Goal: Find specific page/section

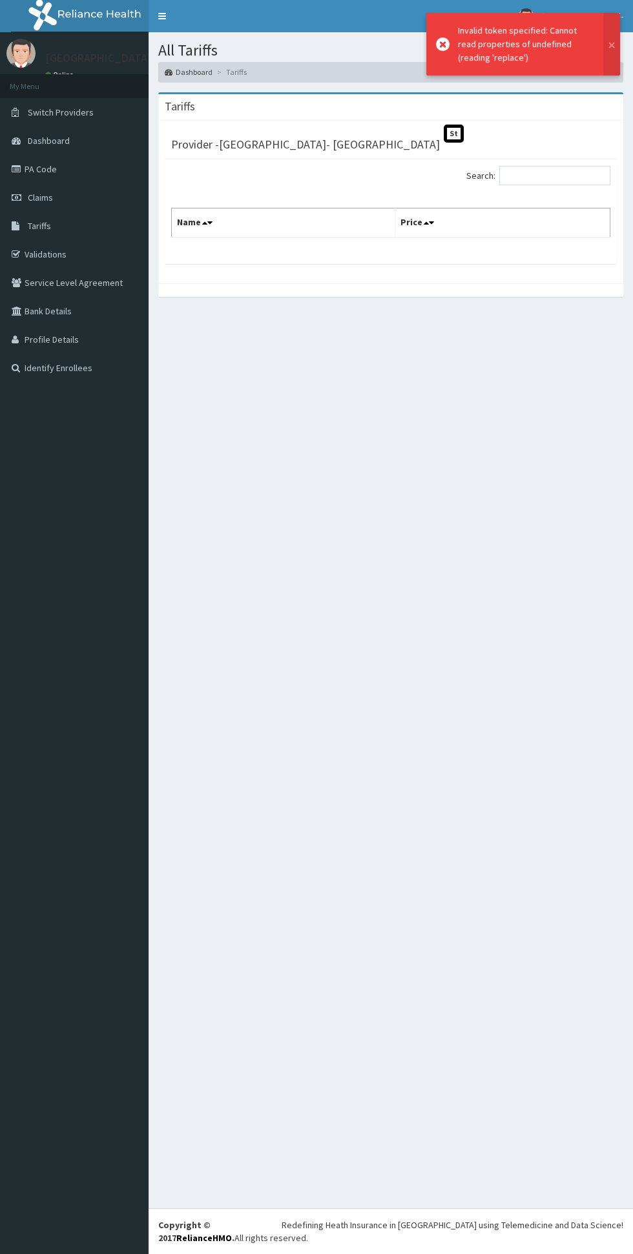
click at [68, 161] on link "PA Code" at bounding box center [74, 169] width 148 height 28
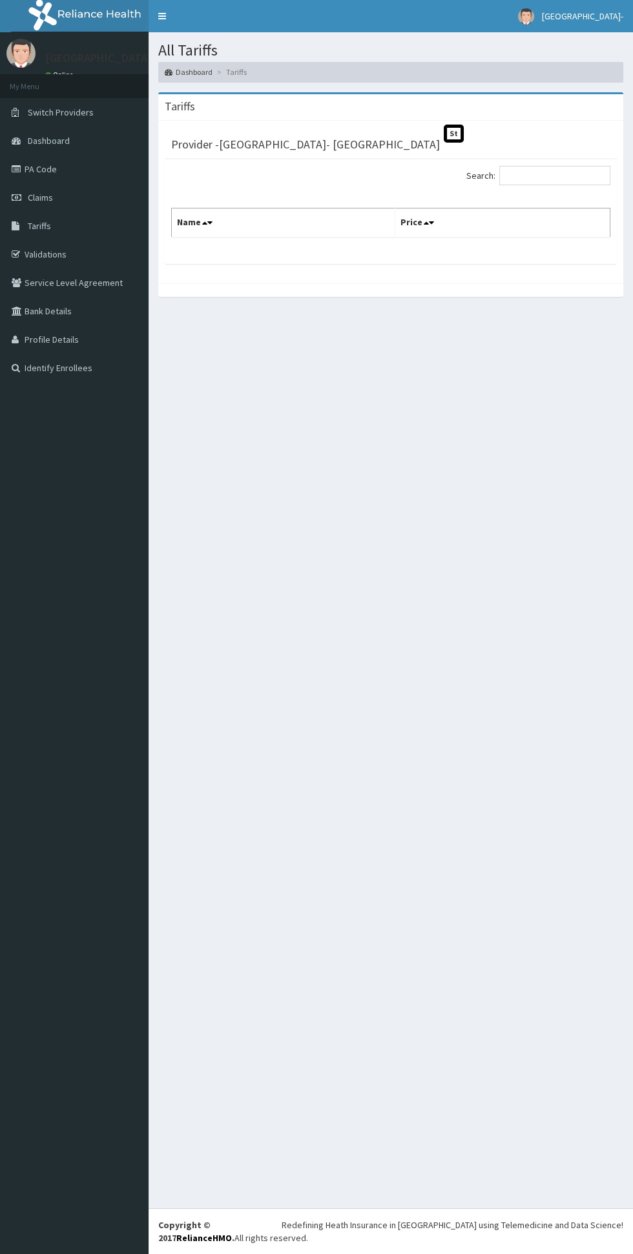
click at [39, 225] on span "Tariffs" at bounding box center [39, 226] width 23 height 12
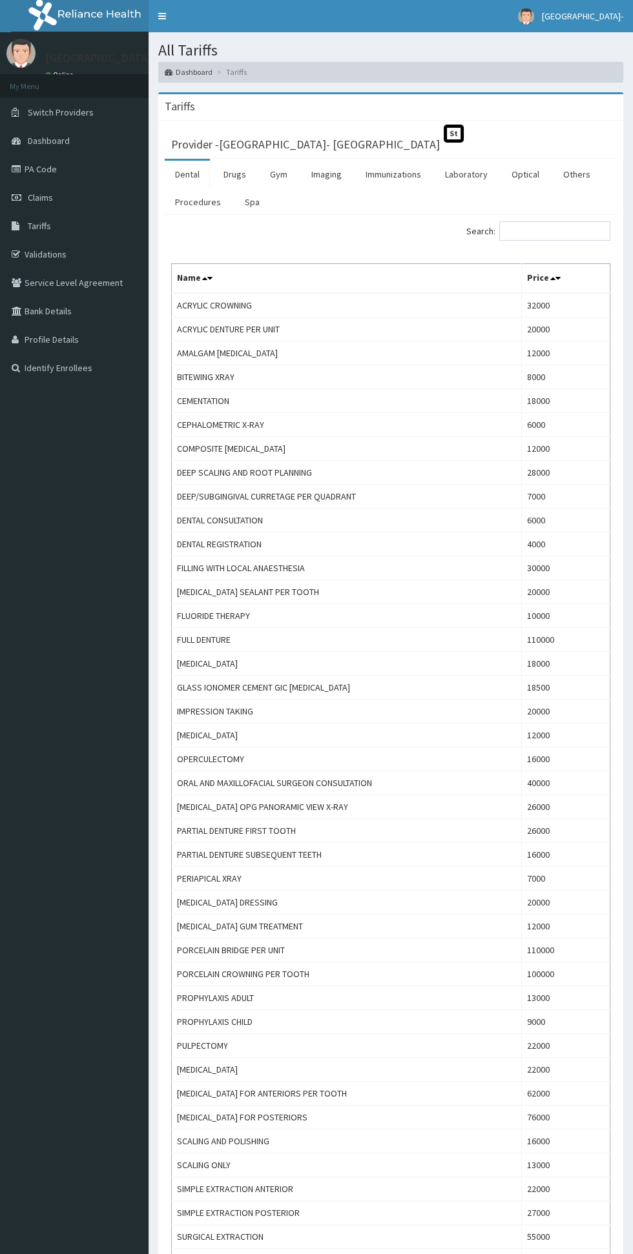
click at [460, 176] on link "Laboratory" at bounding box center [466, 174] width 63 height 27
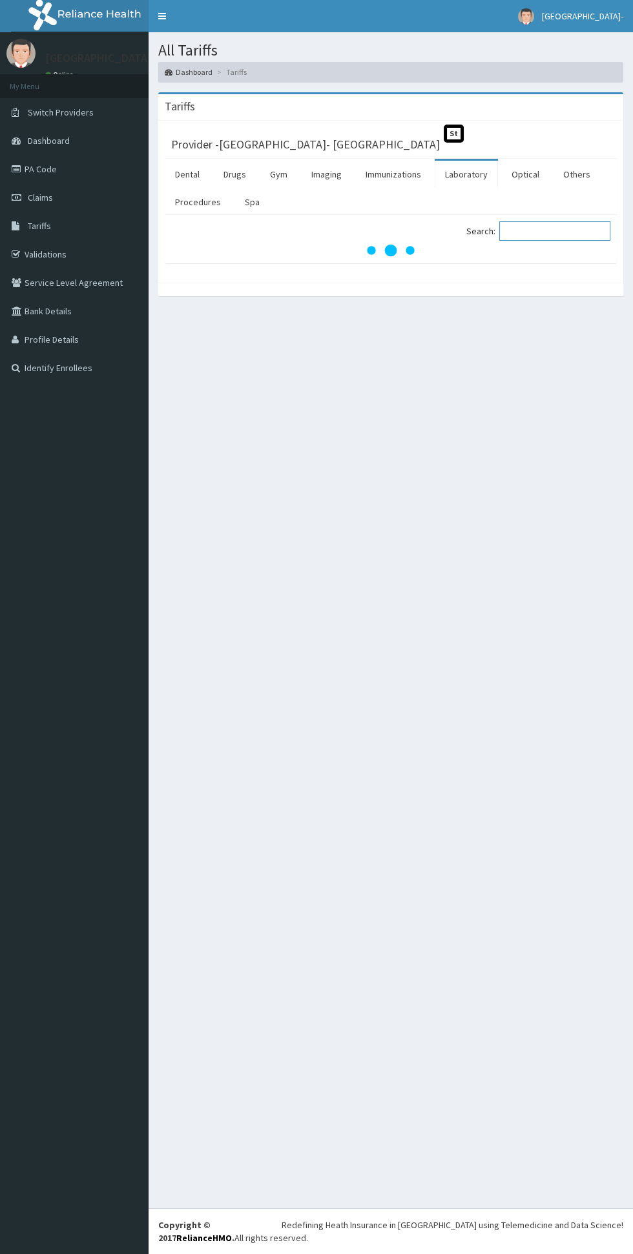
click at [520, 228] on input "Search:" at bounding box center [554, 230] width 111 height 19
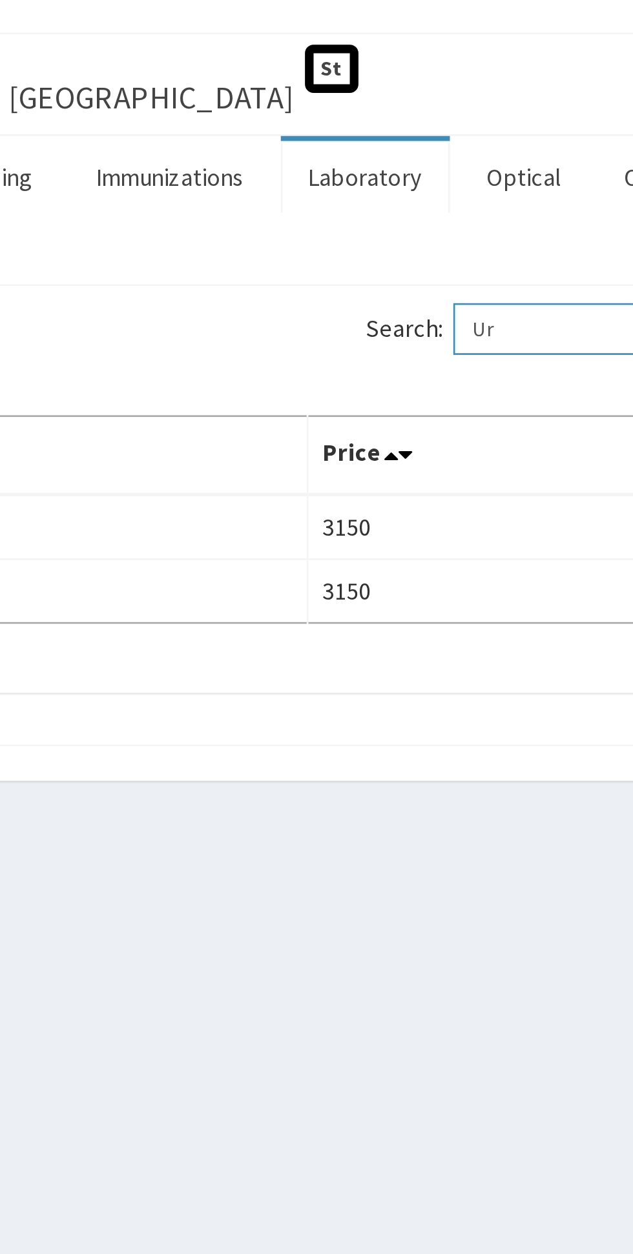
type input "U"
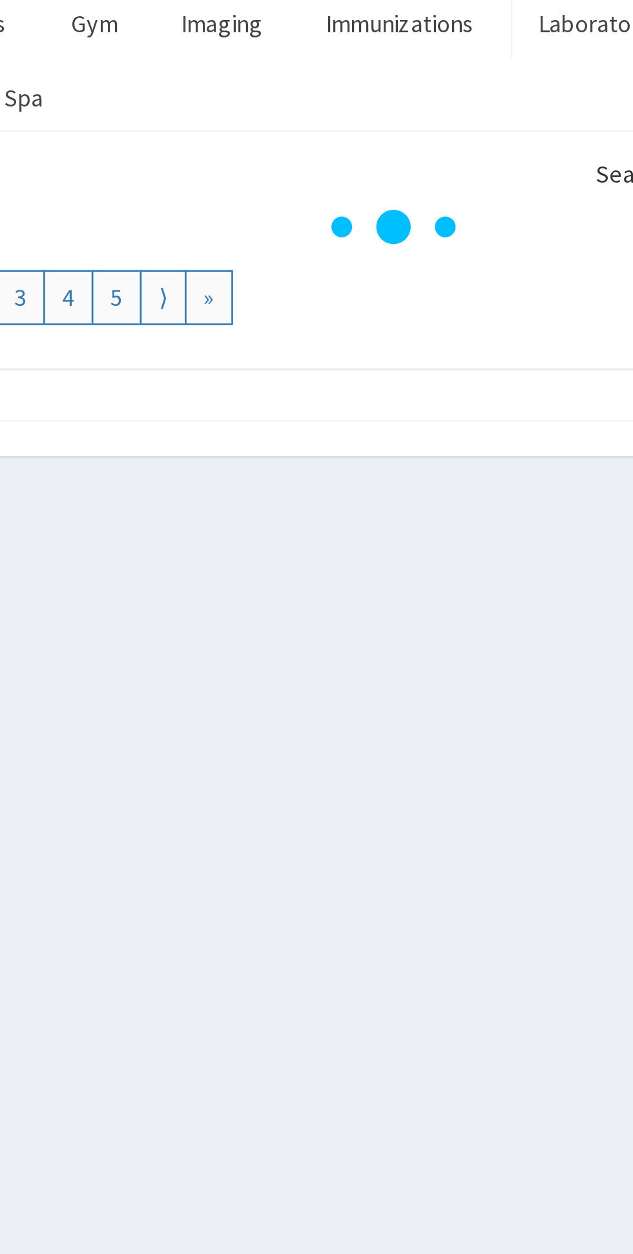
click at [412, 325] on div at bounding box center [390, 330] width 465 height 14
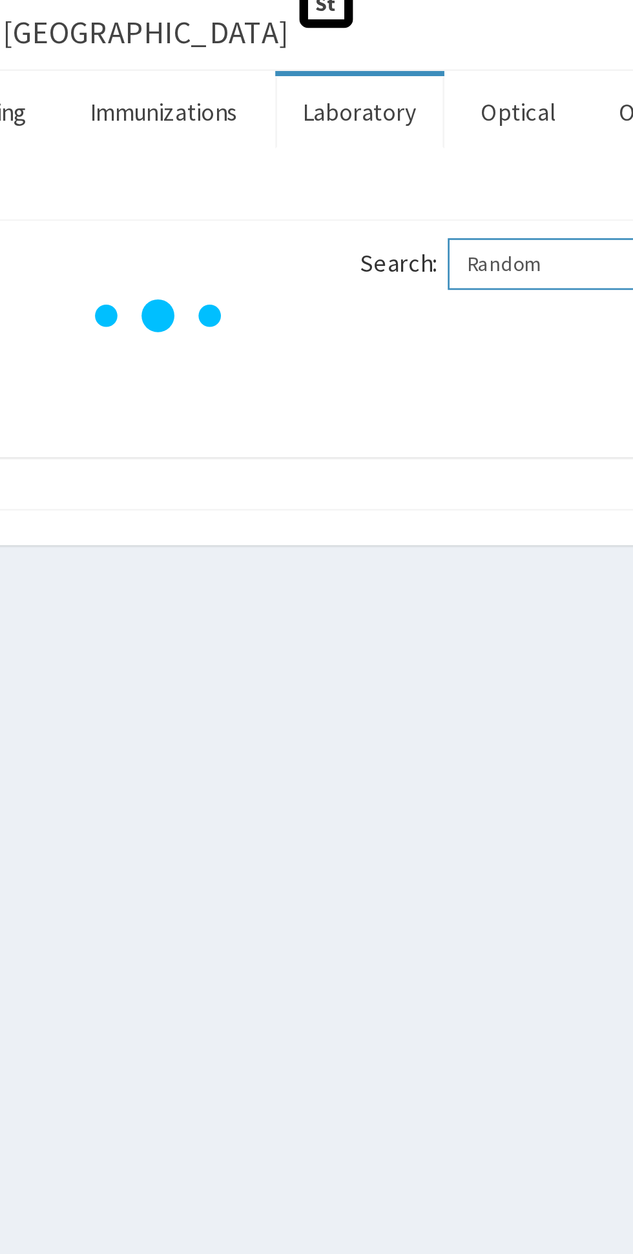
click at [540, 232] on input "Random" at bounding box center [554, 230] width 111 height 19
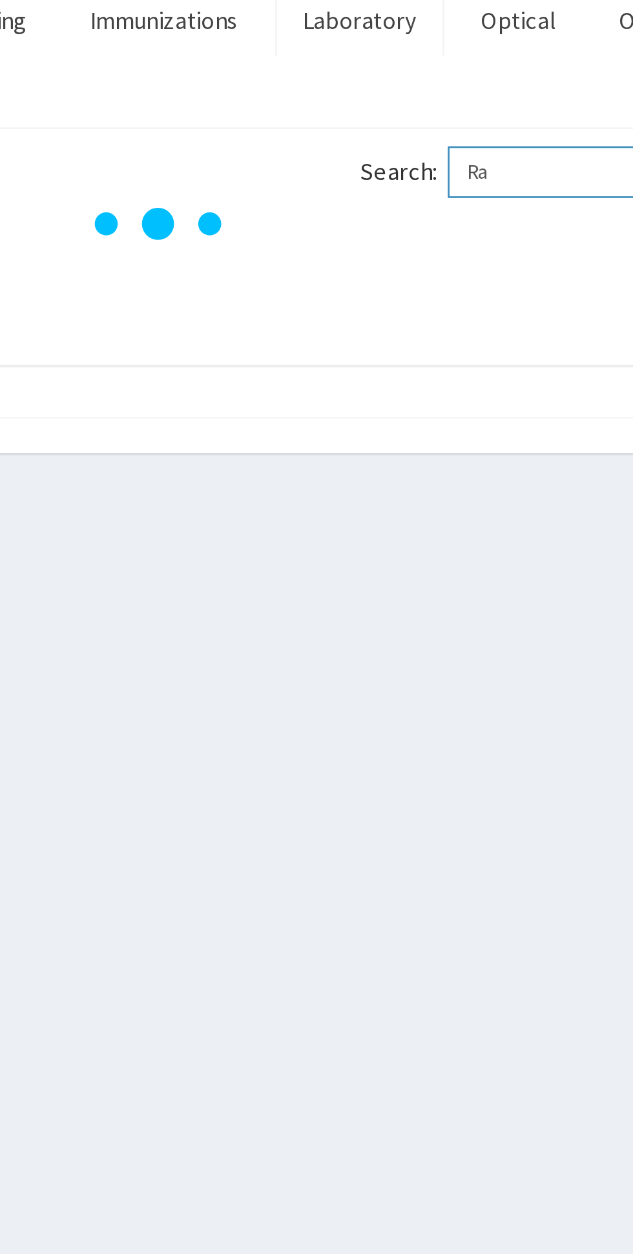
type input "R"
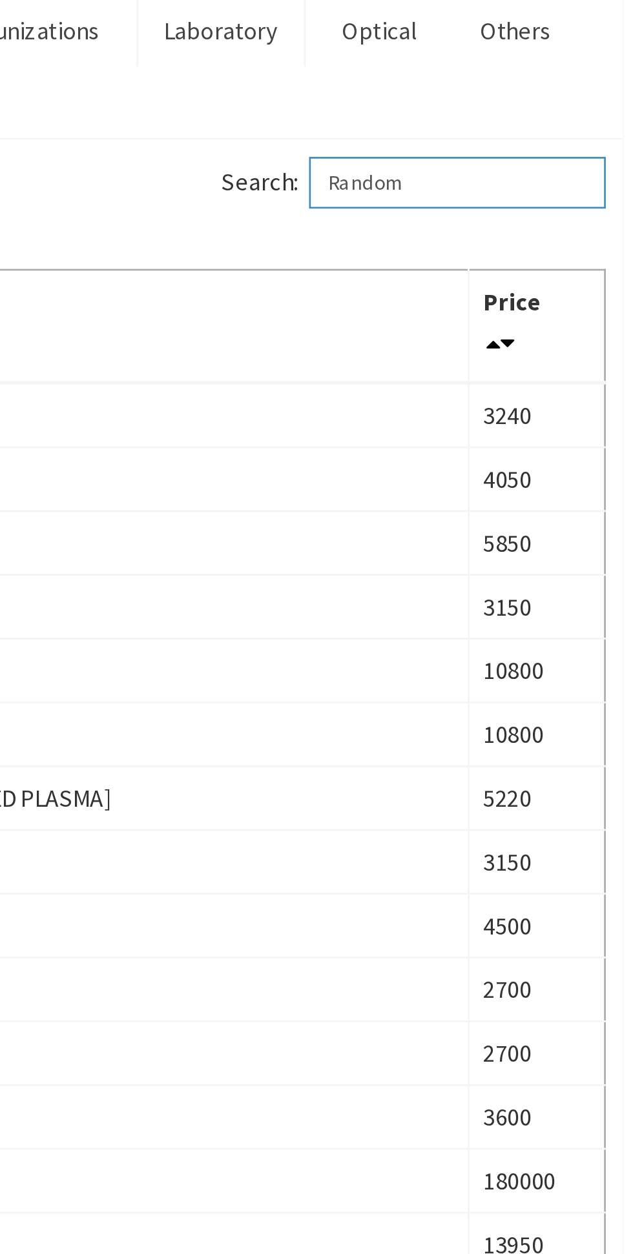
click at [549, 228] on input "Random" at bounding box center [554, 230] width 111 height 19
type input "R"
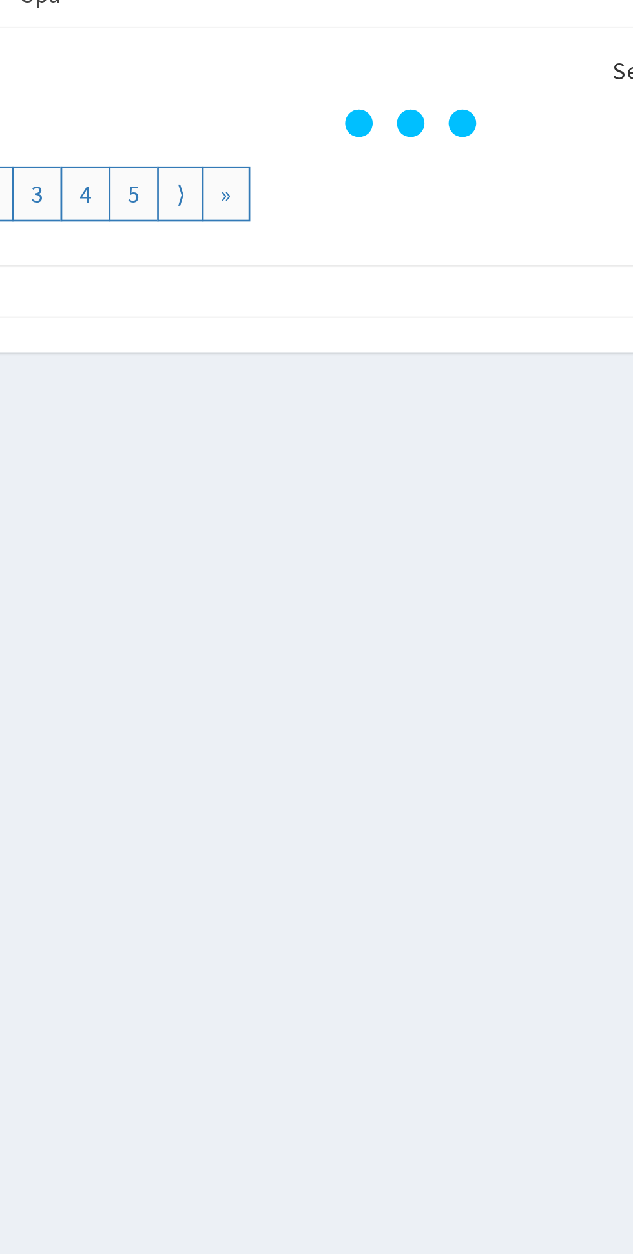
type input "Fasting blood"
